Goal: Transaction & Acquisition: Book appointment/travel/reservation

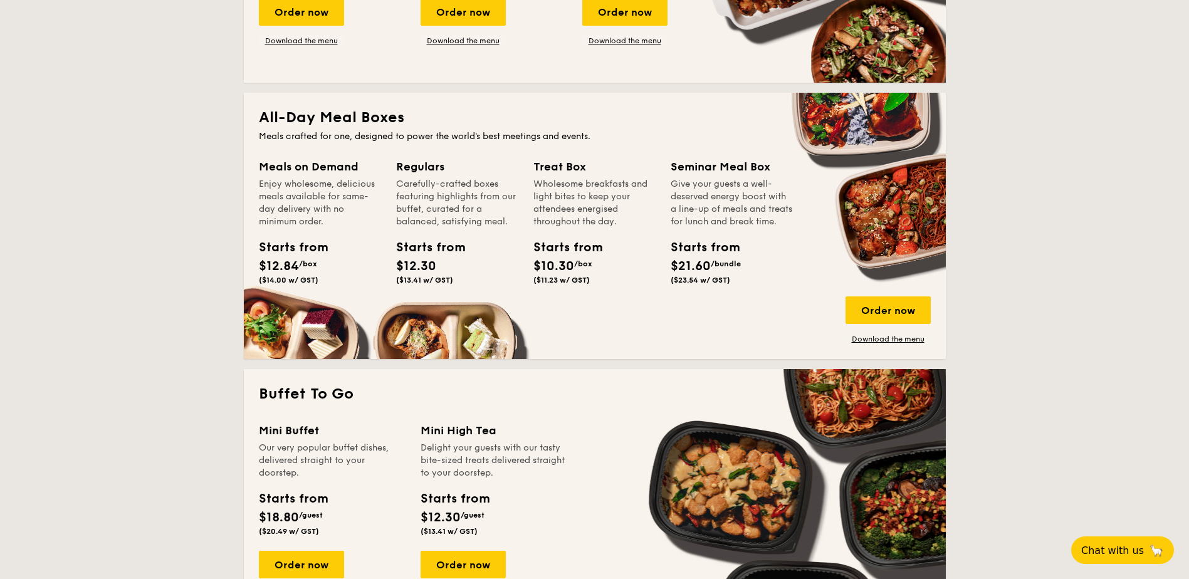
scroll to position [689, 0]
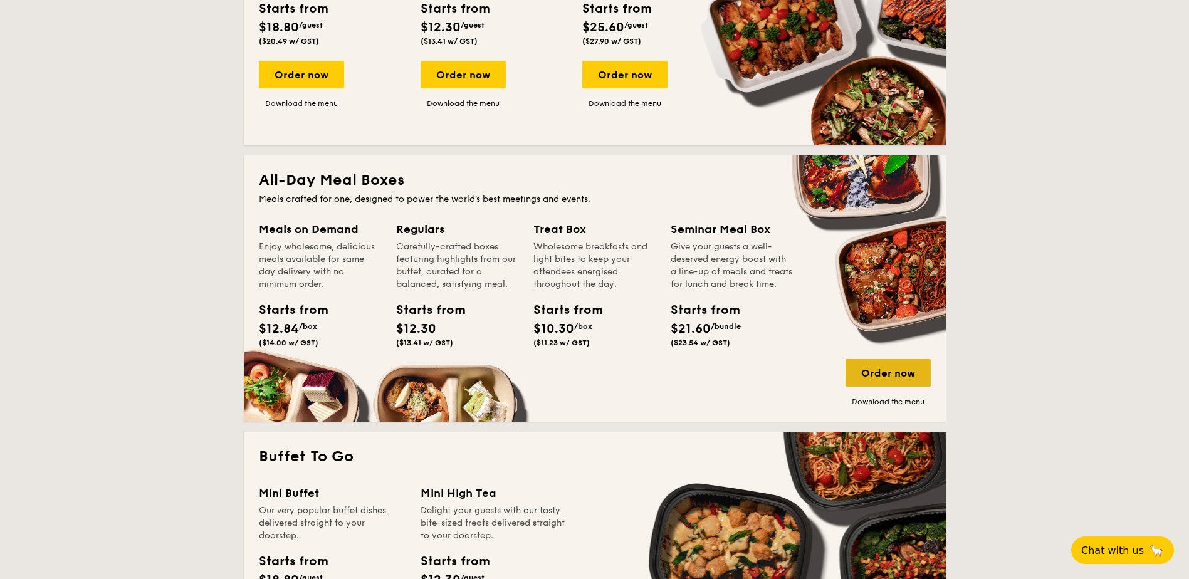
click at [888, 373] on div "Order now" at bounding box center [888, 373] width 85 height 28
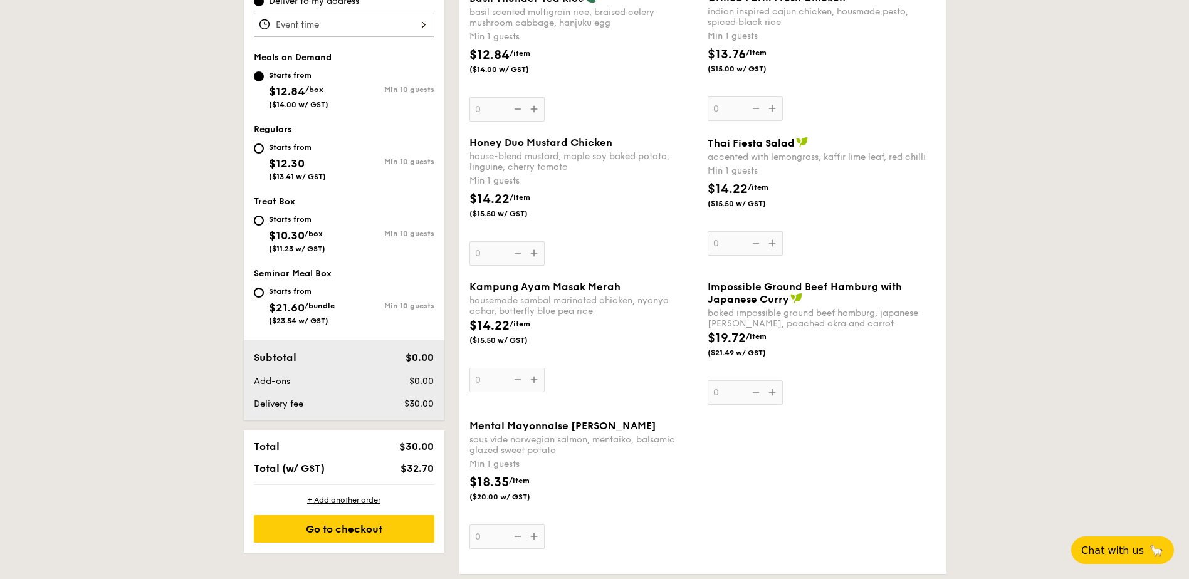
scroll to position [125, 0]
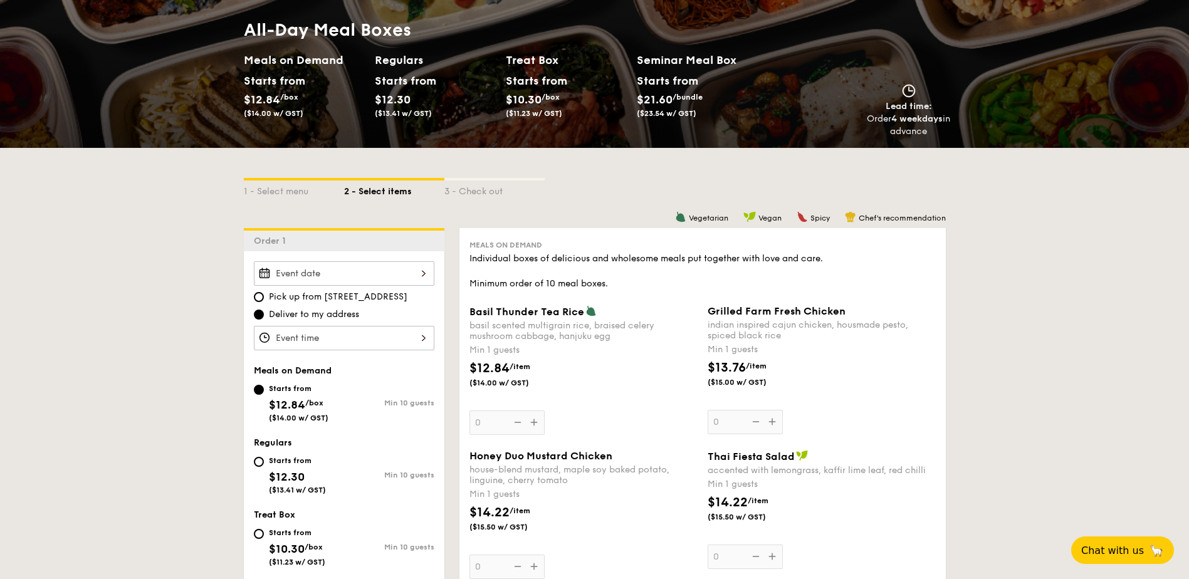
click at [424, 278] on input "Basil Thunder Tea [PERSON_NAME] scented multigrain rice, braised celery mushroo…" at bounding box center [344, 273] width 181 height 24
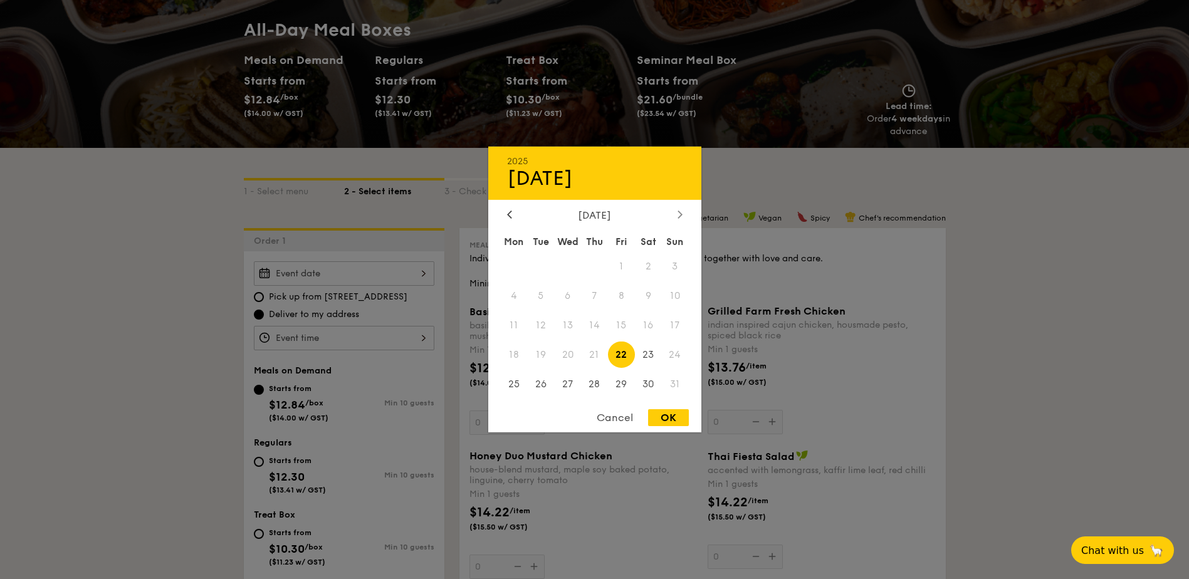
click at [676, 217] on div at bounding box center [679, 215] width 11 height 12
click at [510, 268] on span "1" at bounding box center [514, 266] width 27 height 27
click at [676, 418] on div "OK" at bounding box center [668, 417] width 41 height 17
type input "[DATE]"
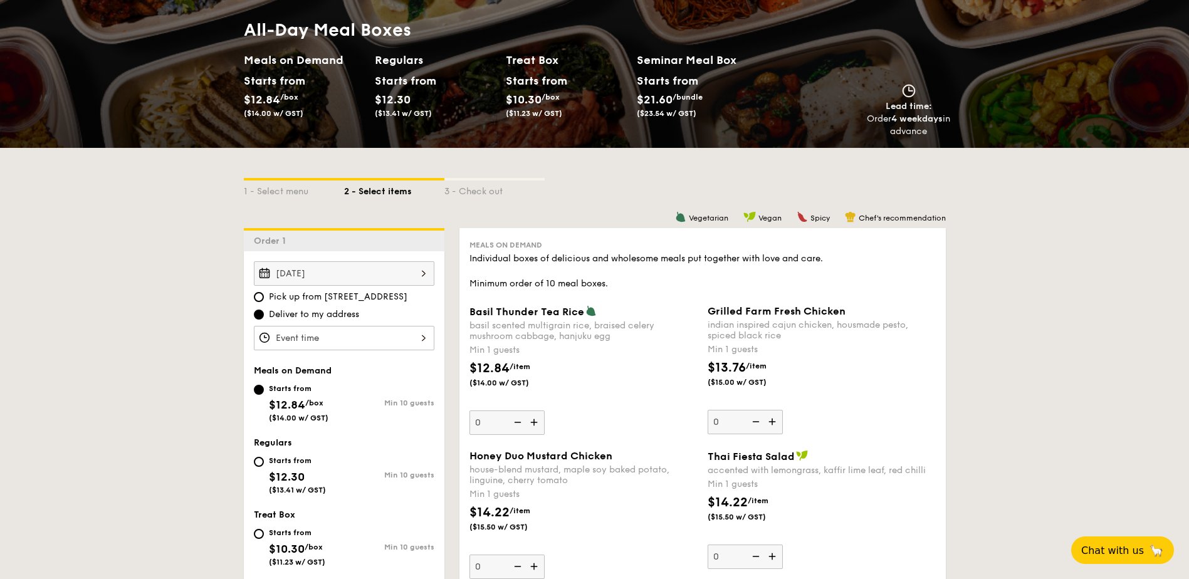
click at [424, 344] on input "Basil Thunder Tea [PERSON_NAME] scented multigrain rice, braised celery mushroo…" at bounding box center [344, 338] width 181 height 24
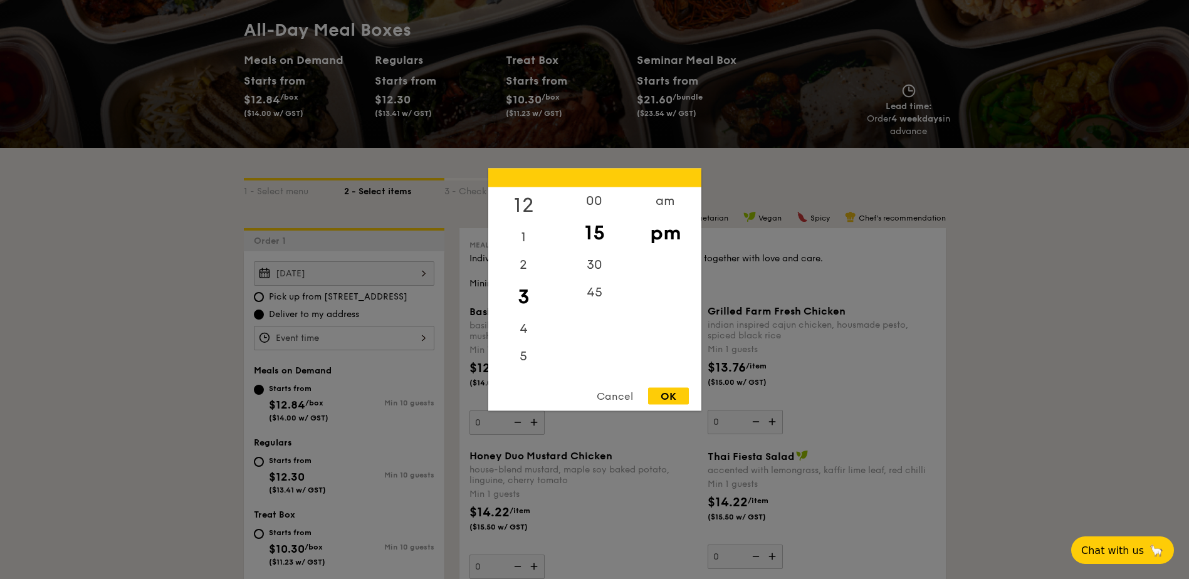
click at [530, 203] on div "12" at bounding box center [523, 205] width 71 height 36
click at [598, 206] on div "00" at bounding box center [594, 205] width 71 height 36
click at [527, 209] on div "12" at bounding box center [523, 205] width 71 height 36
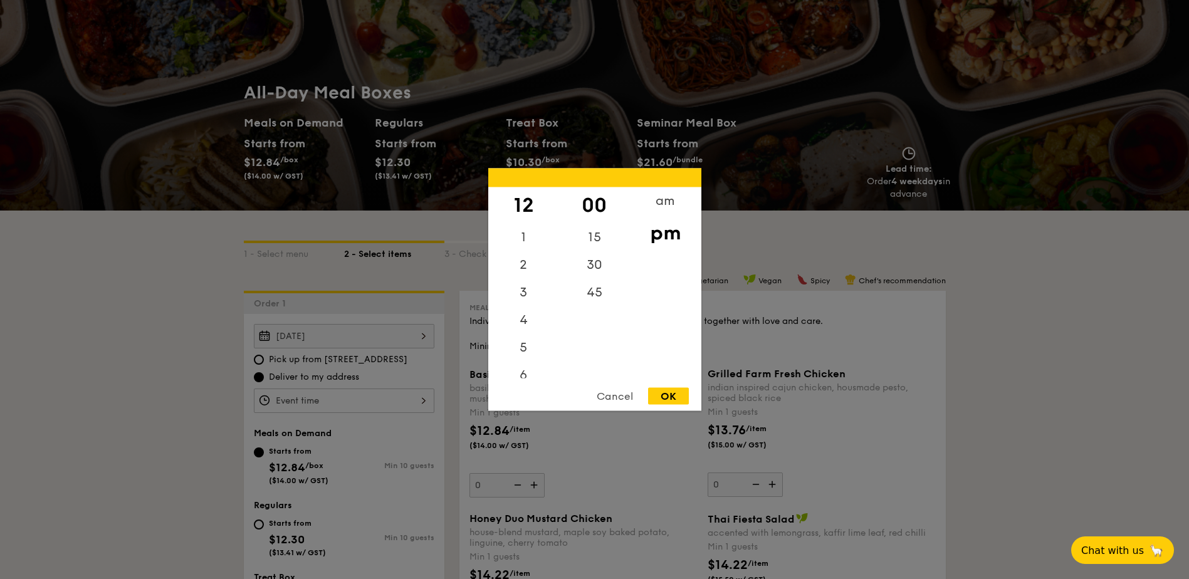
scroll to position [149, 0]
click at [663, 204] on div "am" at bounding box center [665, 205] width 71 height 36
click at [527, 372] on div "11" at bounding box center [523, 369] width 71 height 36
click at [593, 295] on div "45" at bounding box center [594, 297] width 71 height 36
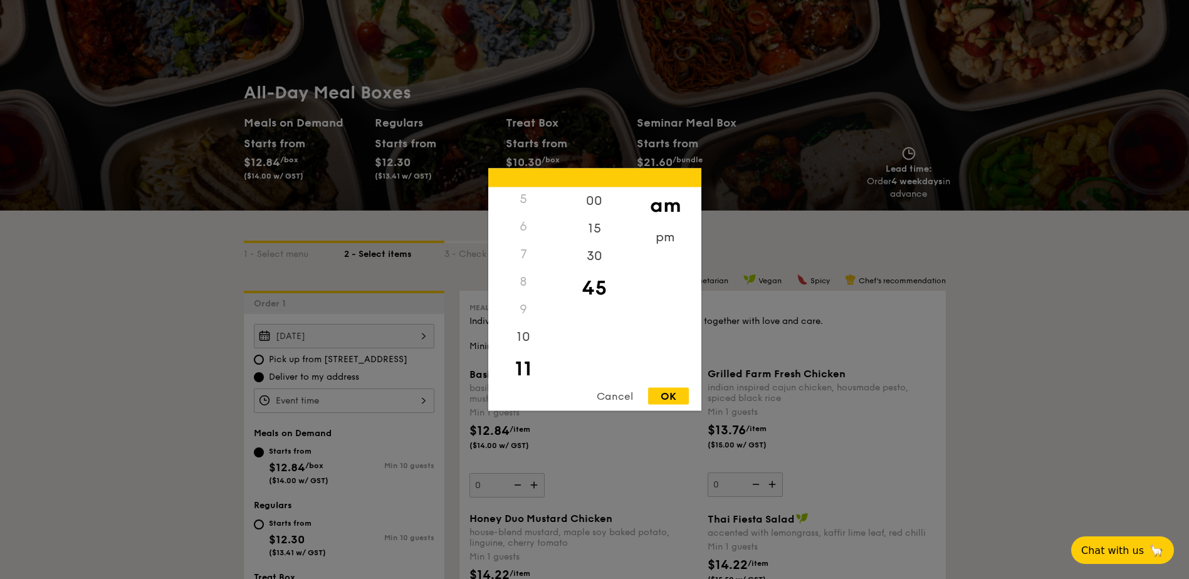
click at [673, 391] on div "OK" at bounding box center [668, 396] width 41 height 17
type input "11:45AM"
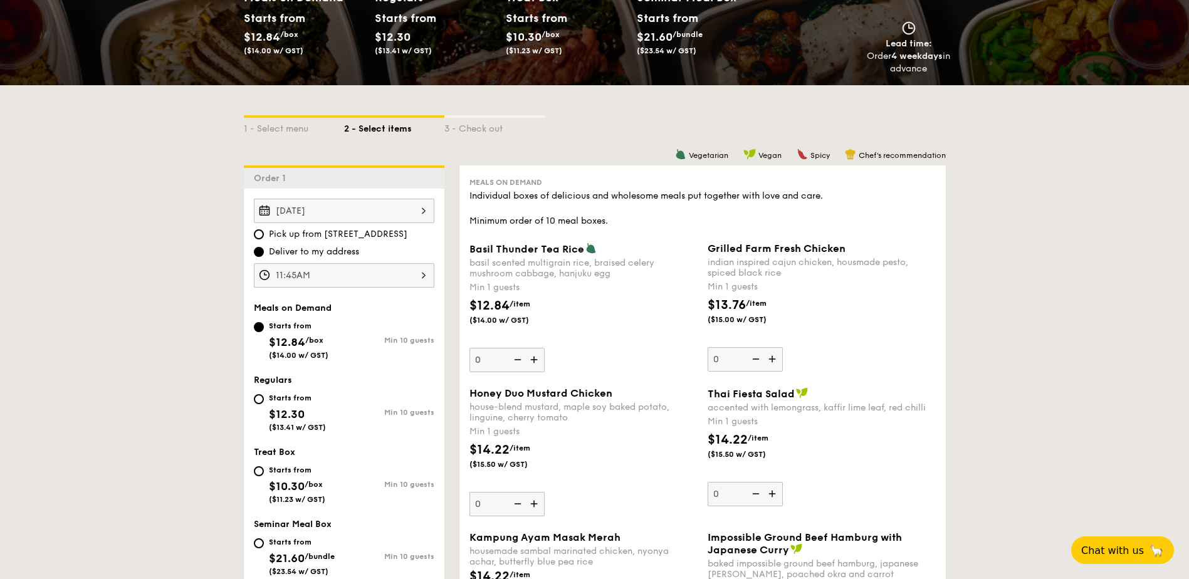
scroll to position [313, 0]
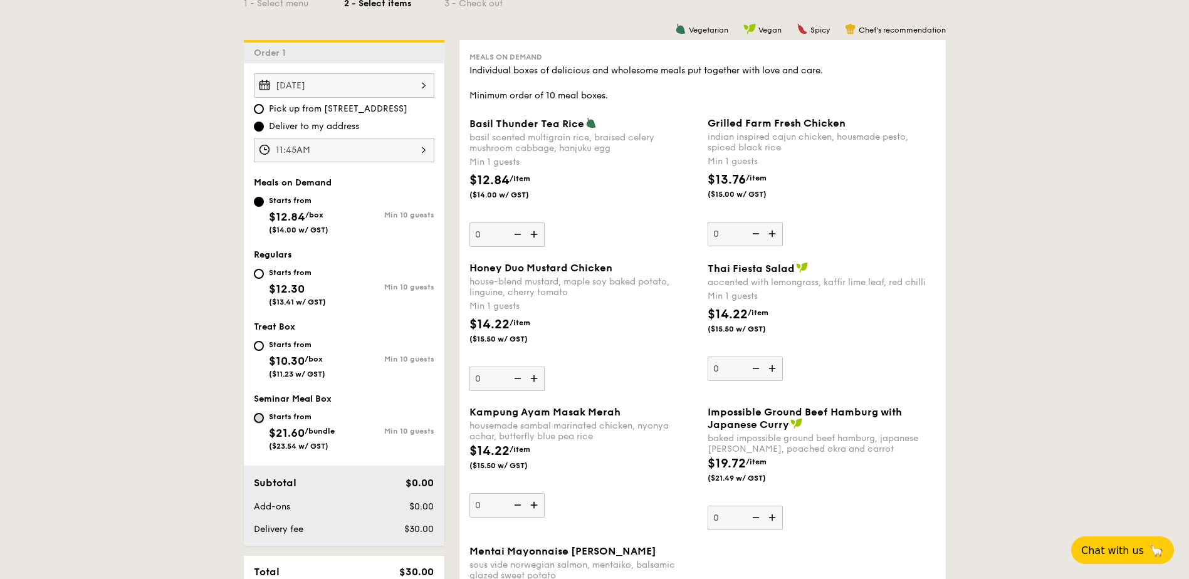
drag, startPoint x: 261, startPoint y: 422, endPoint x: 261, endPoint y: 501, distance: 79.0
click at [261, 422] on input "Starts from $21.60 /bundle ($23.54 w/ GST) Min 10 guests" at bounding box center [259, 418] width 10 height 10
radio input "true"
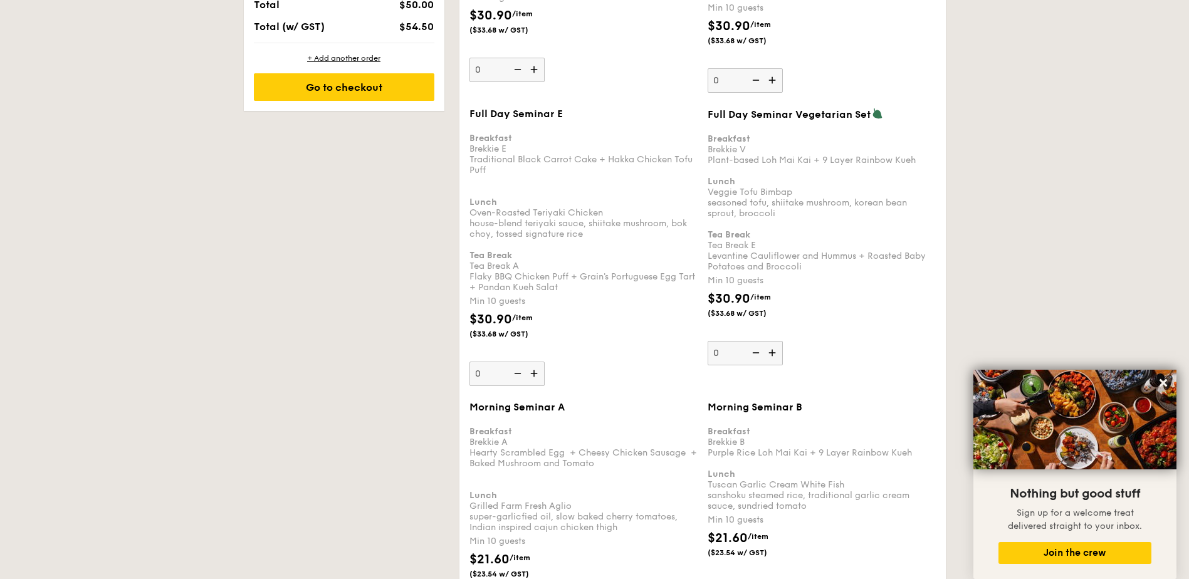
scroll to position [709, 0]
